Goal: Information Seeking & Learning: Learn about a topic

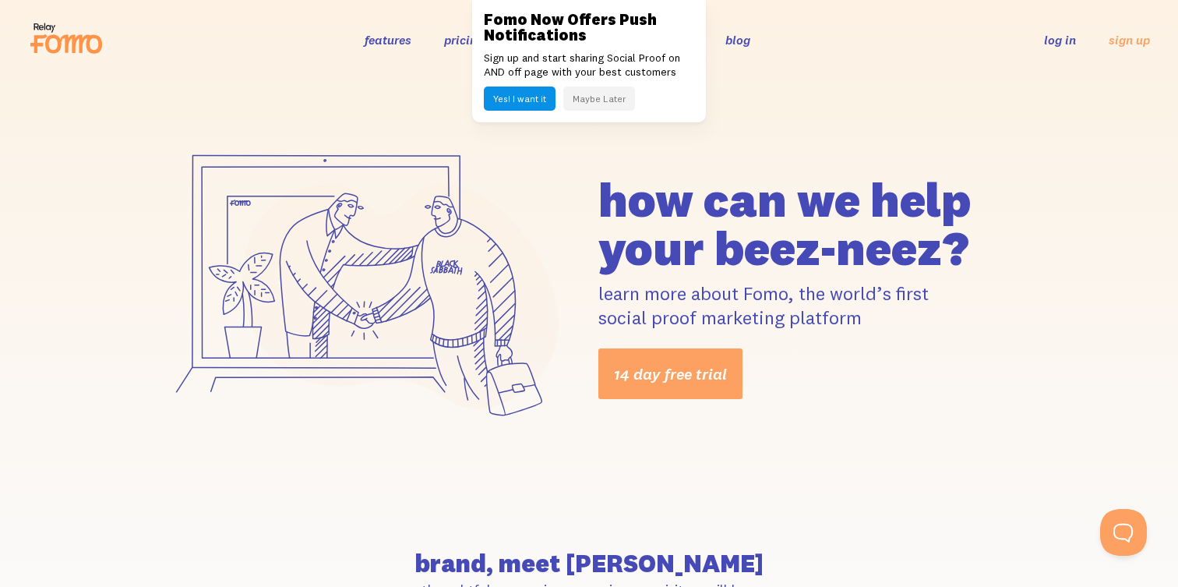
click at [591, 97] on button "Maybe Later" at bounding box center [599, 98] width 72 height 24
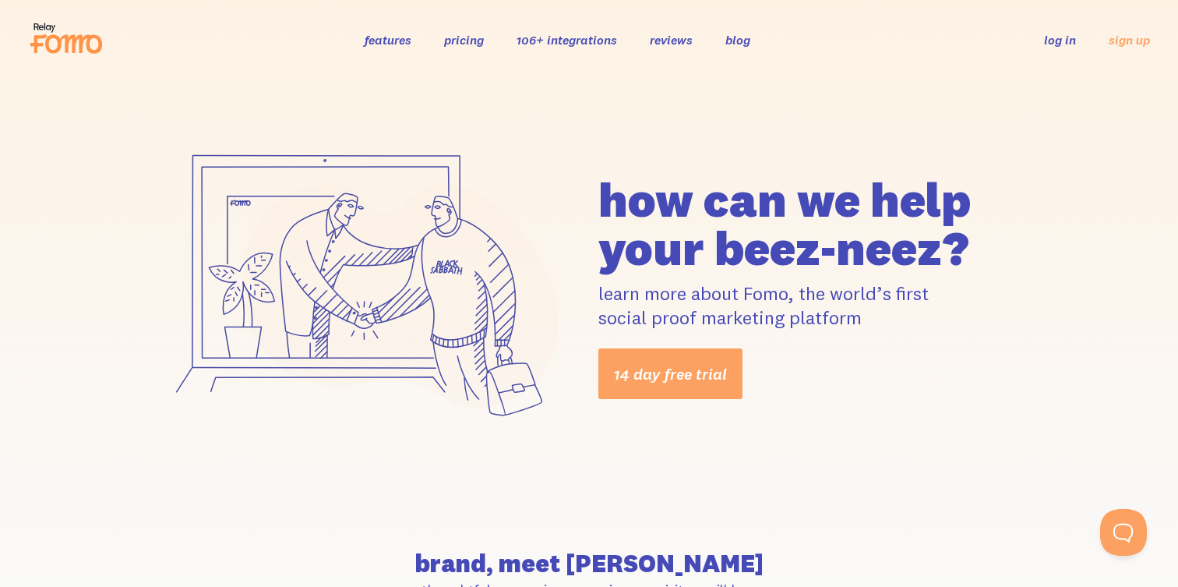
click at [744, 41] on link "blog" at bounding box center [737, 40] width 25 height 16
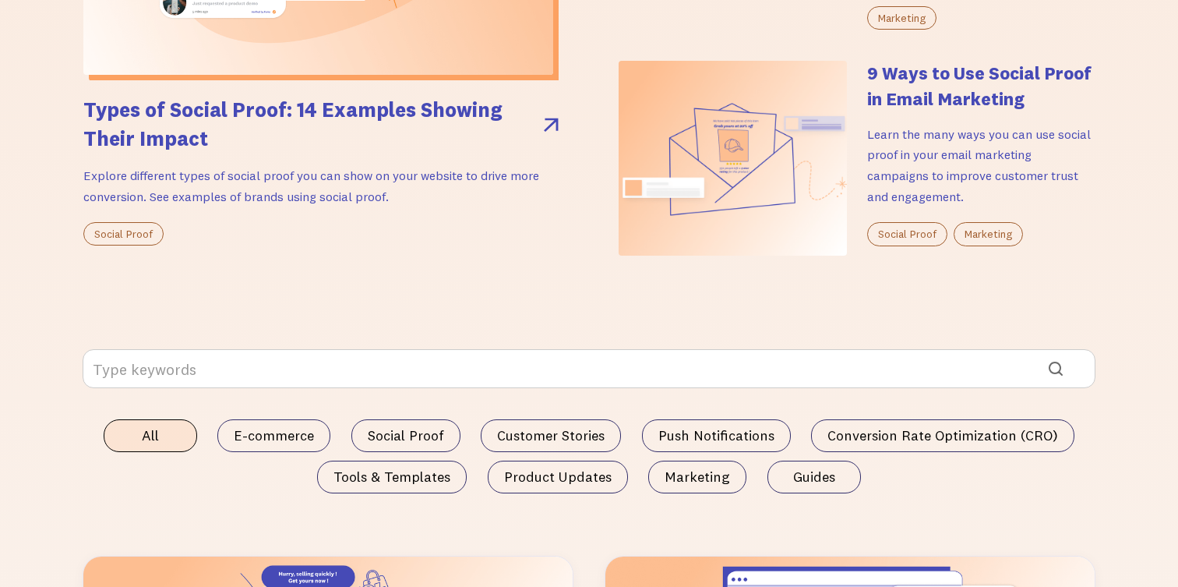
scroll to position [649, 0]
click at [686, 146] on img at bounding box center [733, 157] width 228 height 195
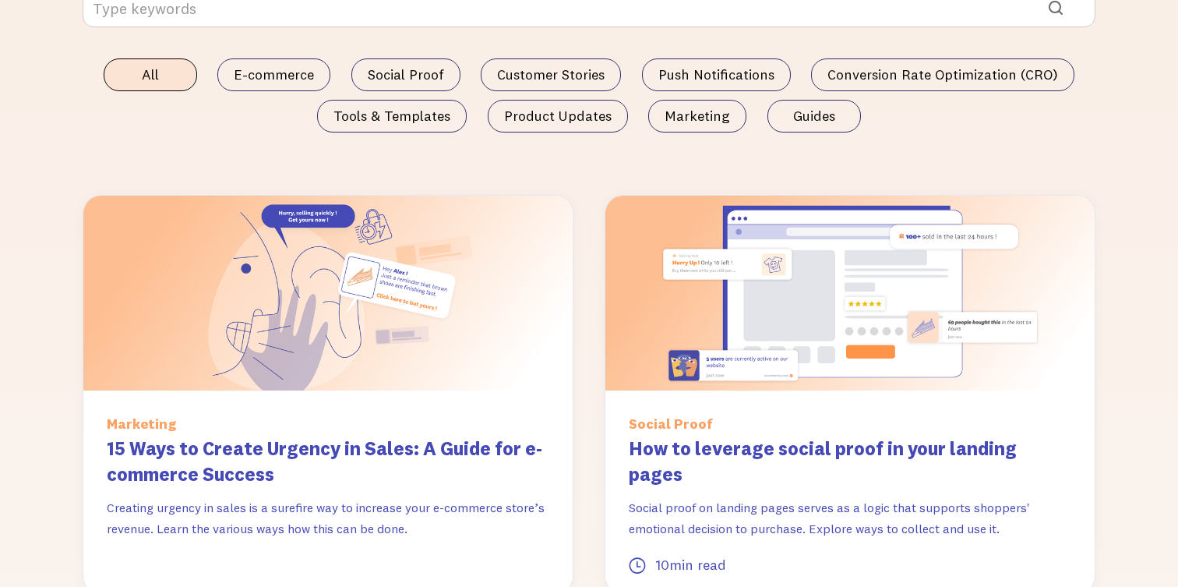
scroll to position [982, 0]
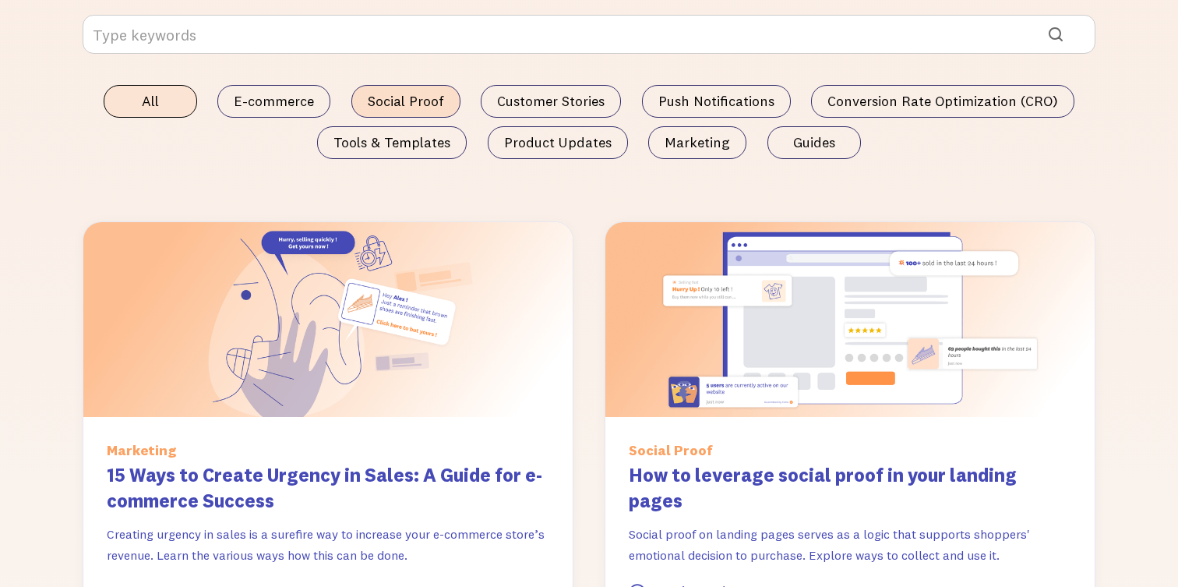
click at [416, 97] on span "Social Proof" at bounding box center [406, 101] width 76 height 16
click at [0, 0] on input "Social Proof" at bounding box center [0, 0] width 0 height 0
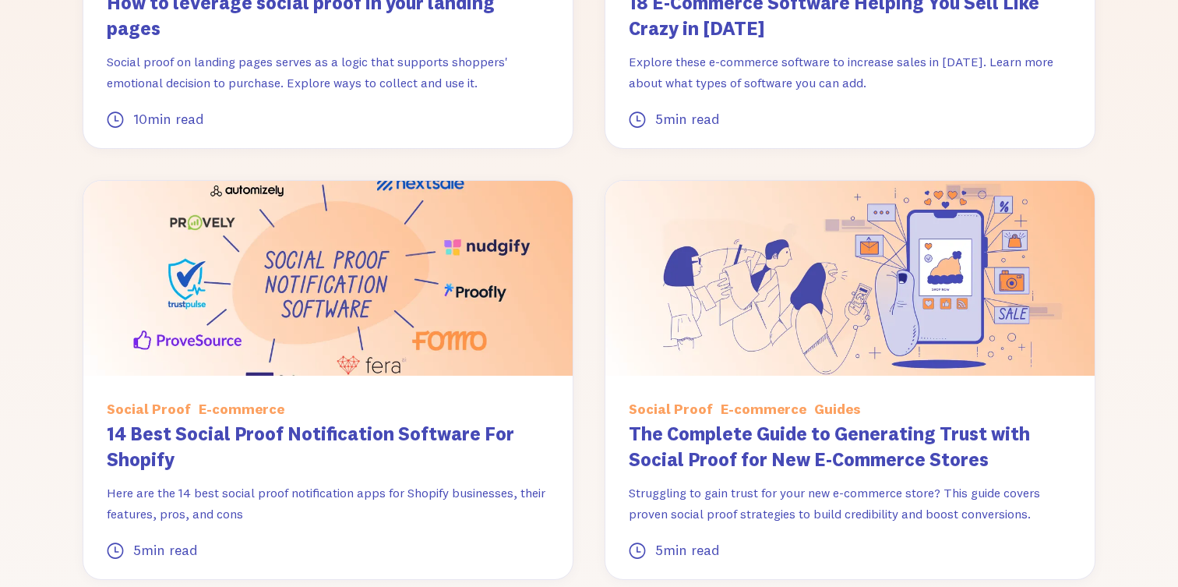
scroll to position [1460, 0]
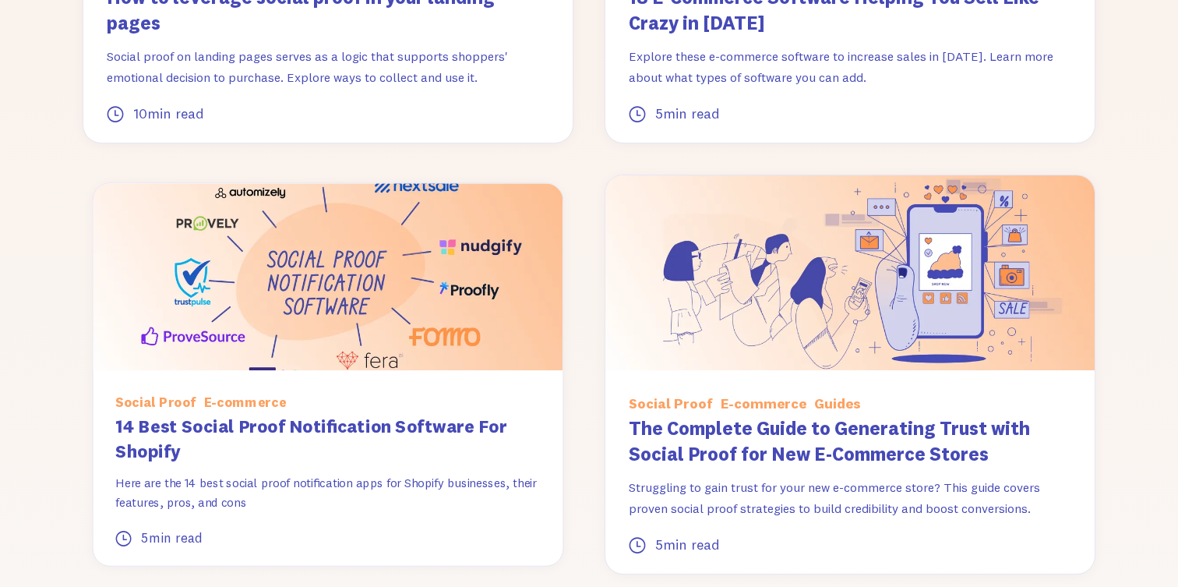
click at [464, 319] on img at bounding box center [328, 276] width 470 height 187
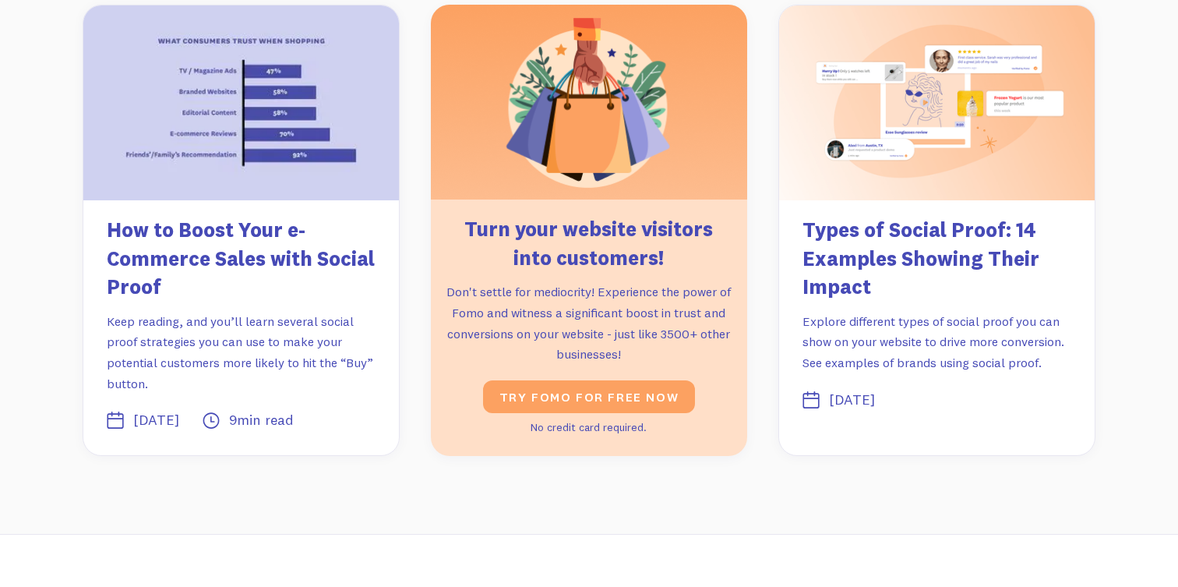
scroll to position [6682, 0]
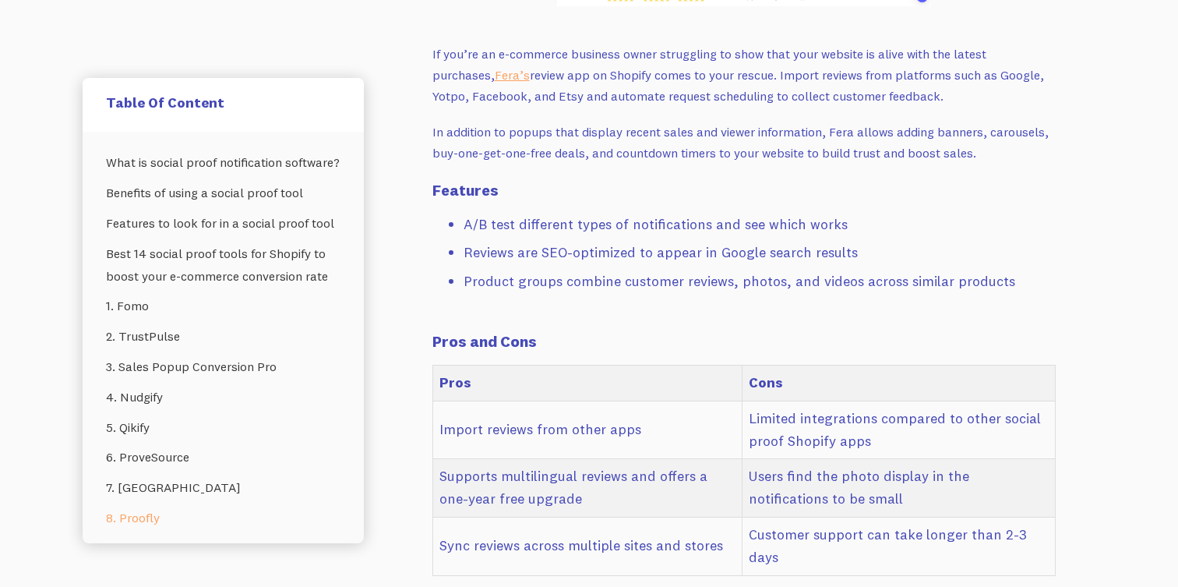
scroll to position [7847, 0]
